Goal: Task Accomplishment & Management: Use online tool/utility

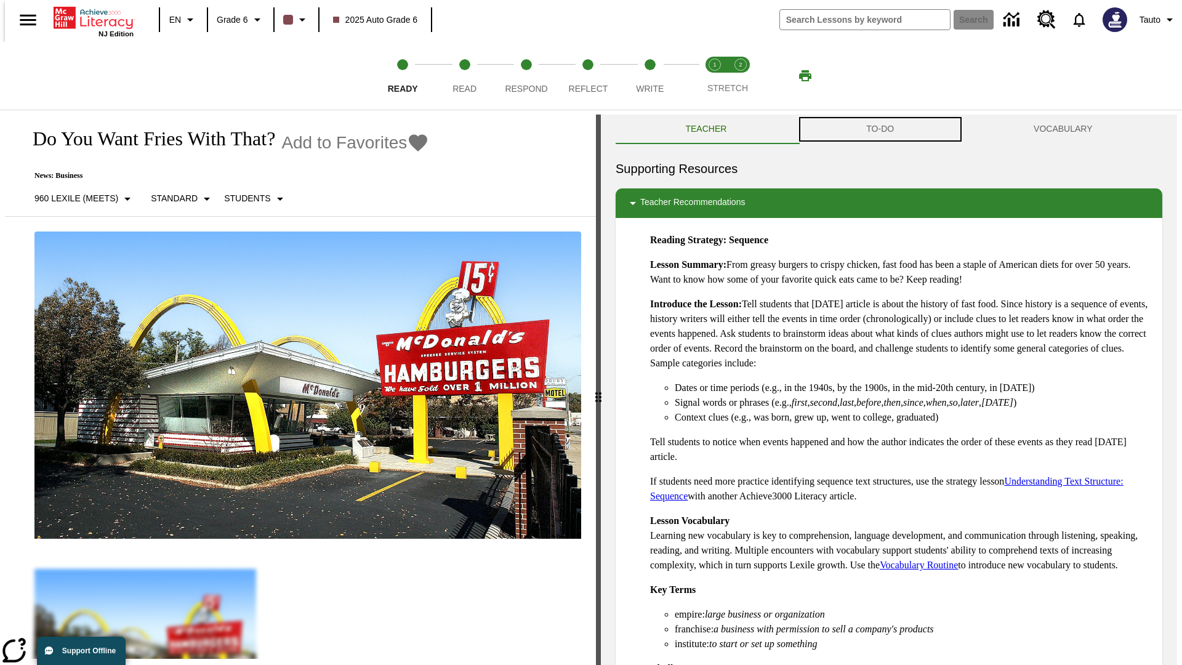
click at [880, 129] on button "TO-DO" at bounding box center [879, 129] width 167 height 30
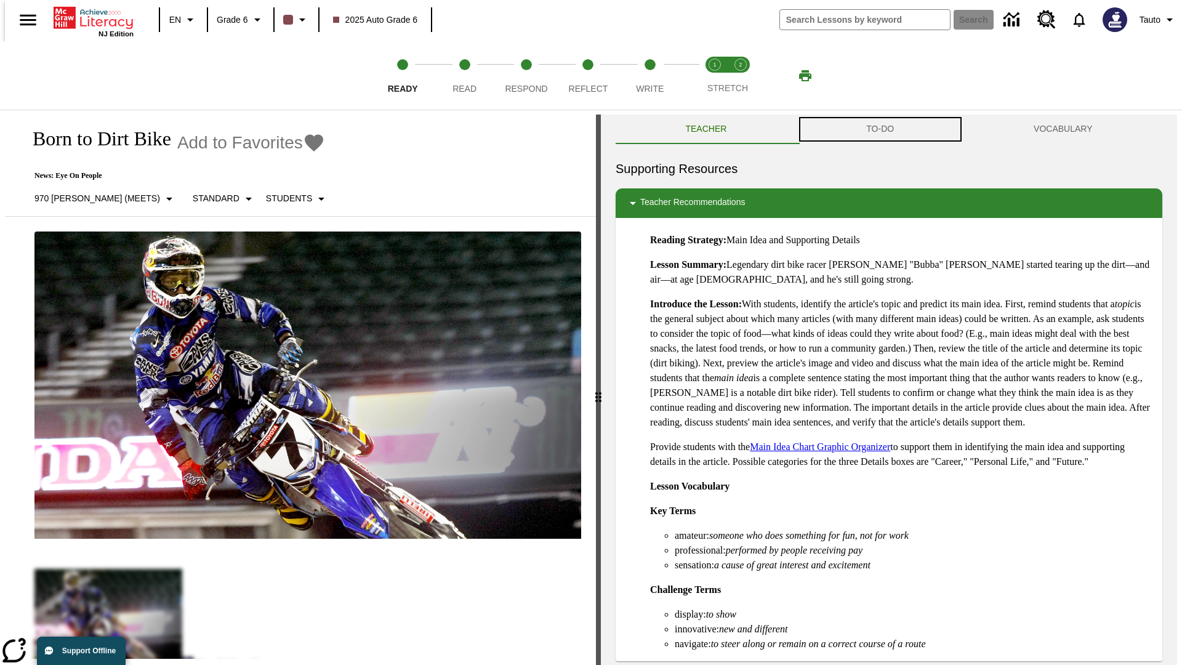
click at [880, 129] on button "TO-DO" at bounding box center [879, 129] width 167 height 30
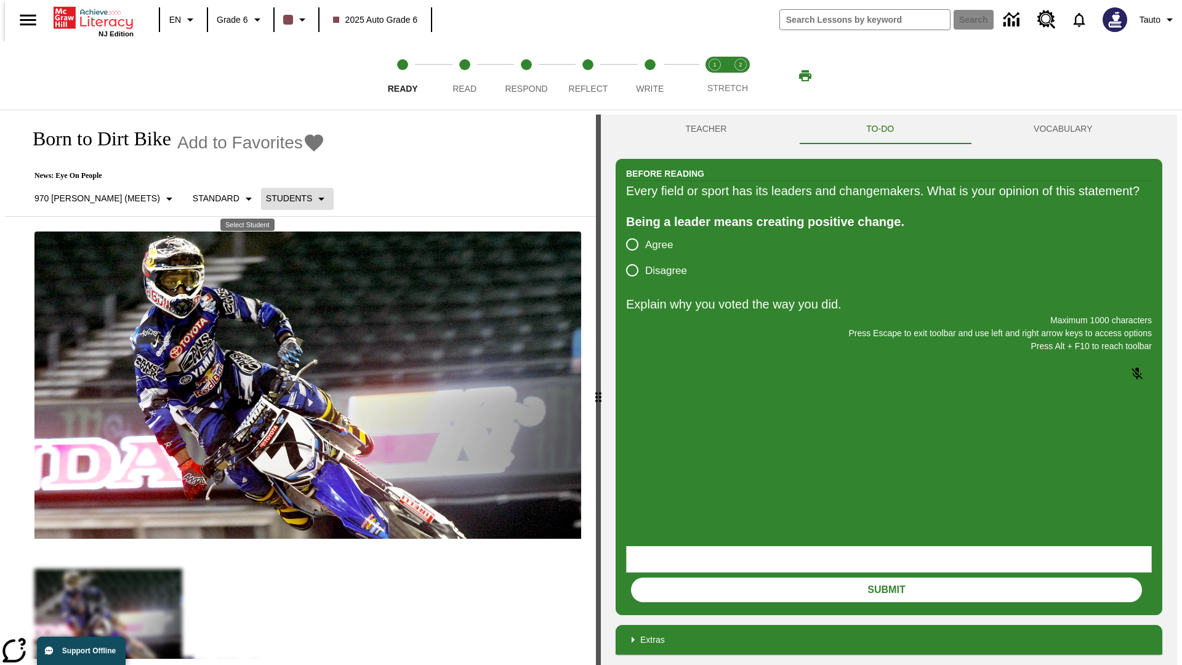
click at [266, 198] on p "Students" at bounding box center [289, 198] width 46 height 13
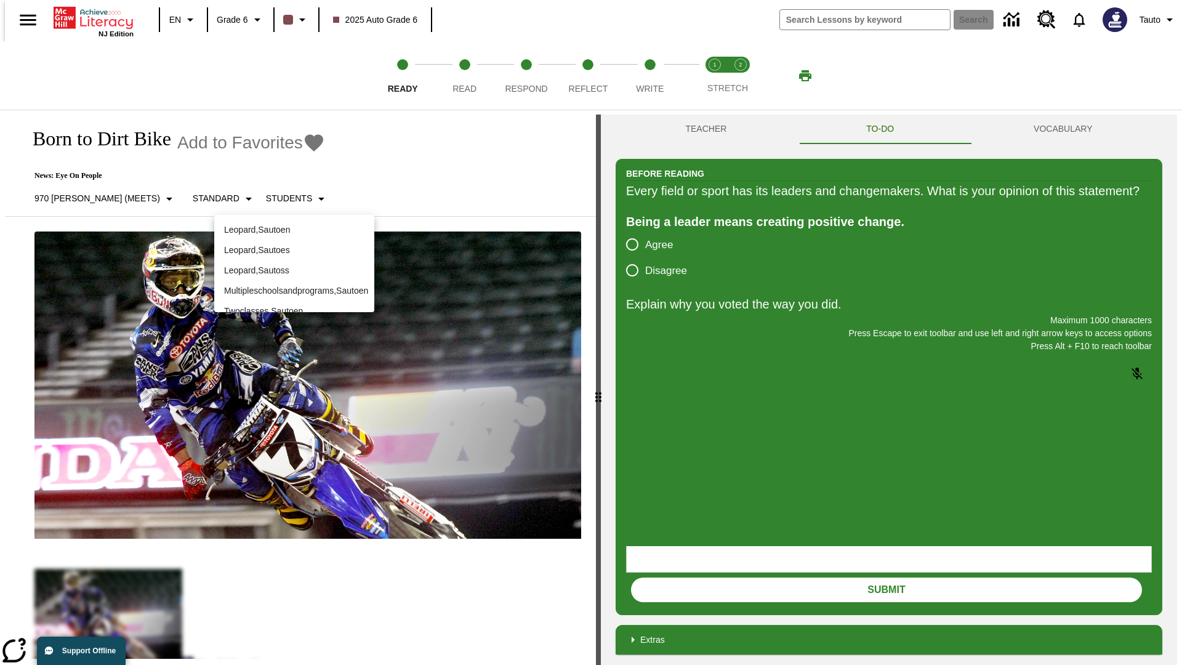
click at [294, 230] on p "Leopard , Sautoen" at bounding box center [294, 229] width 140 height 13
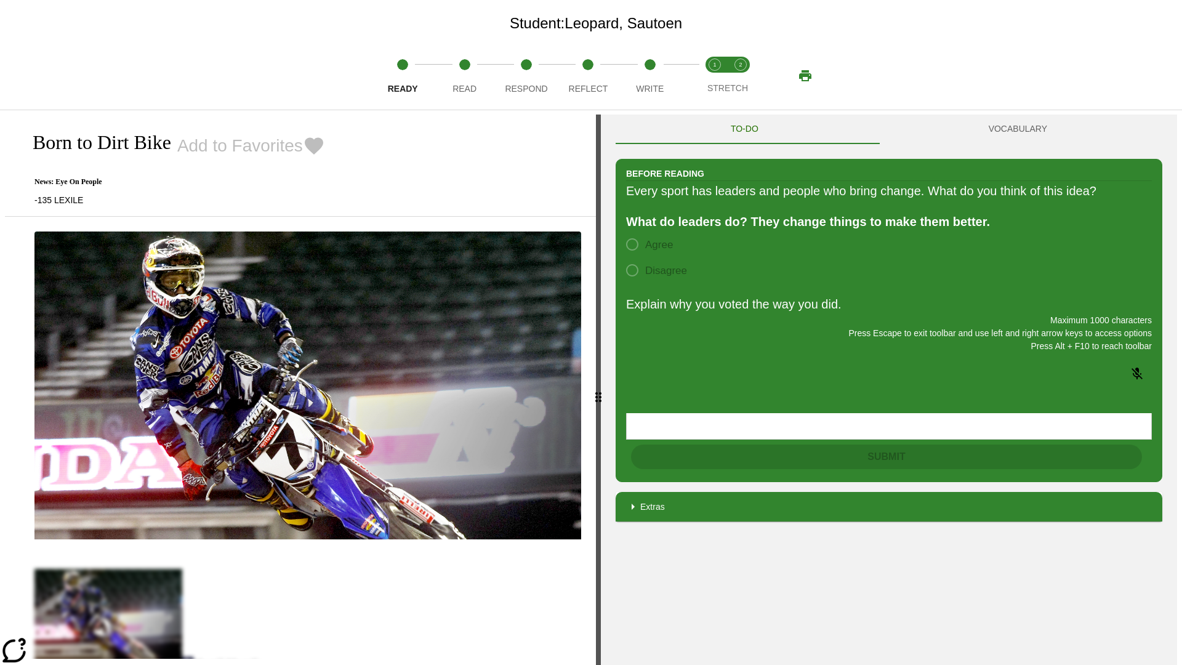
scroll to position [79, 0]
